Goal: Task Accomplishment & Management: Manage account settings

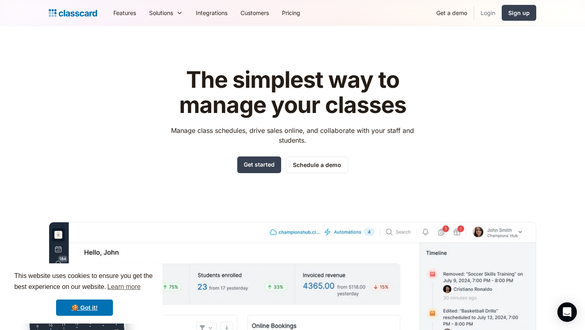
click at [498, 15] on link "Login" at bounding box center [488, 13] width 28 height 18
